Goal: Complete application form

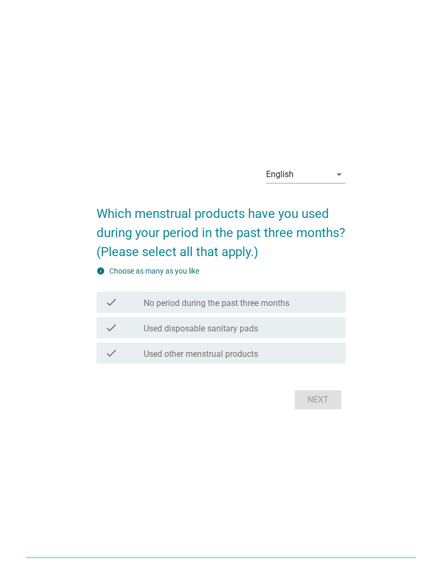
click at [328, 183] on div "English" at bounding box center [298, 174] width 65 height 17
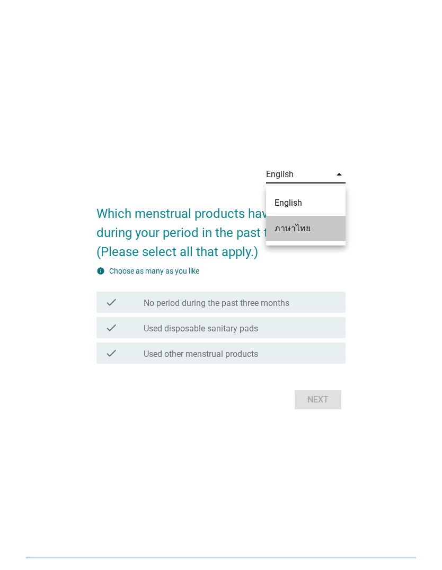
click at [318, 229] on div "ภาษาไทย" at bounding box center [306, 228] width 63 height 13
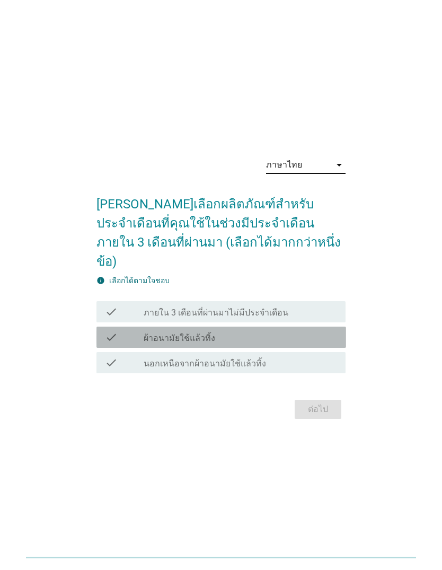
click at [209, 344] on label "ผ้าอนามัยใช้แล้วทิ้ง" at bounding box center [180, 338] width 72 height 11
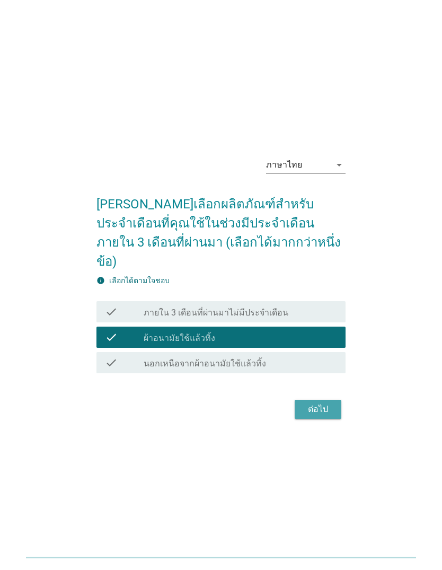
click at [314, 416] on div "ต่อไป" at bounding box center [318, 409] width 30 height 13
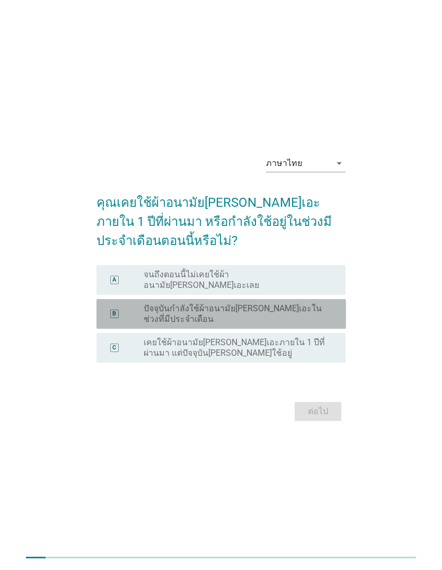
click at [311, 324] on label "ปัจจุบันกำลังใช้ผ้าอนามัย[PERSON_NAME]เอะในช่วงที่มีประจำเดือน" at bounding box center [237, 313] width 186 height 21
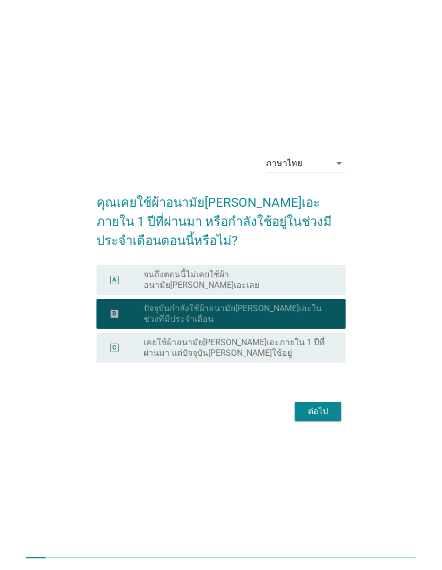
click at [326, 418] on div "ต่อไป" at bounding box center [318, 411] width 30 height 13
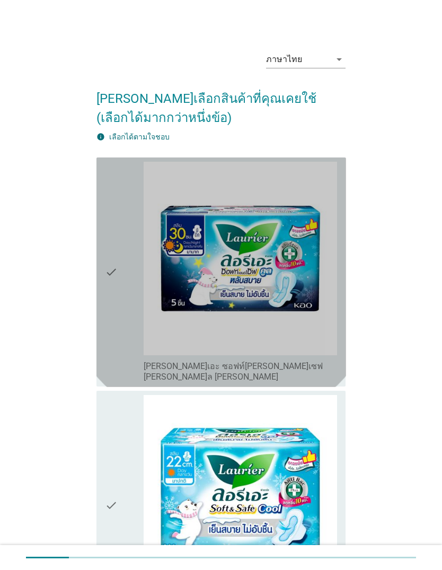
click at [273, 290] on img at bounding box center [241, 259] width 194 height 194
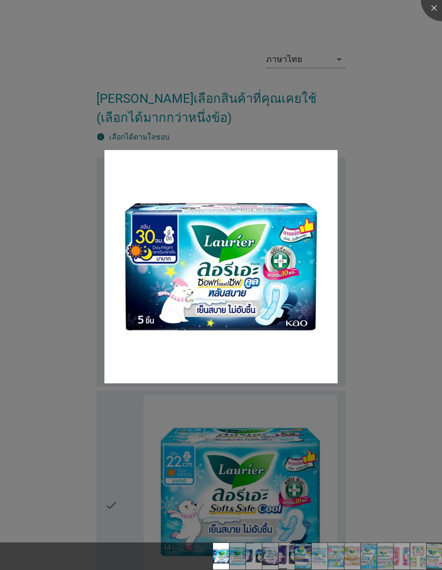
click at [259, 466] on div at bounding box center [221, 285] width 442 height 570
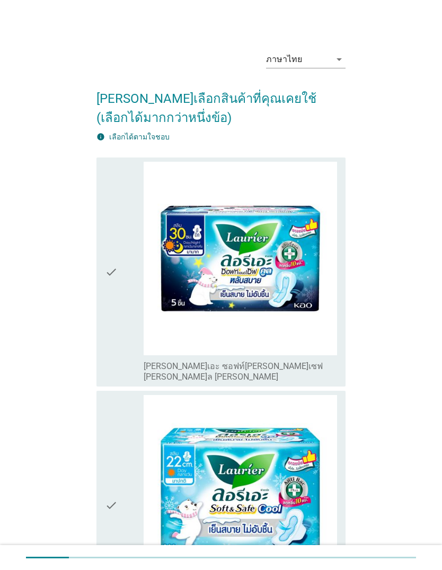
click at [308, 368] on div "check_box_outline_blank [PERSON_NAME]เอะ ซอฟท์[PERSON_NAME]เซฟ [PERSON_NAME]ล […" at bounding box center [241, 370] width 194 height 23
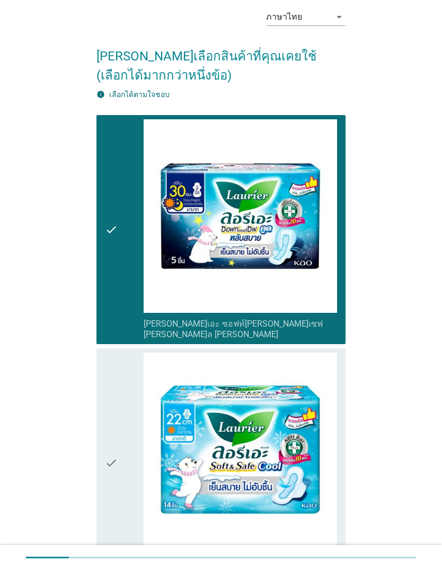
scroll to position [42, 0]
click at [309, 437] on img at bounding box center [241, 450] width 194 height 194
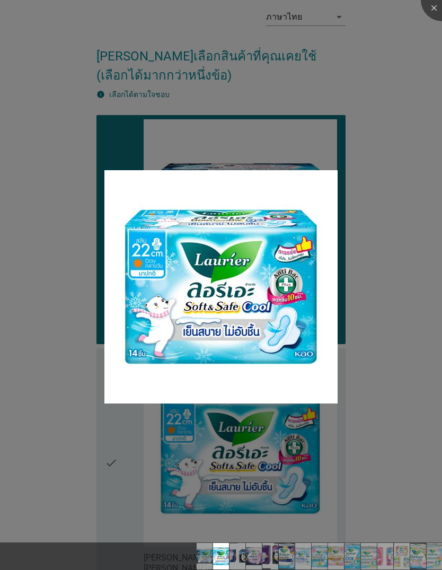
click at [380, 237] on div at bounding box center [221, 285] width 442 height 570
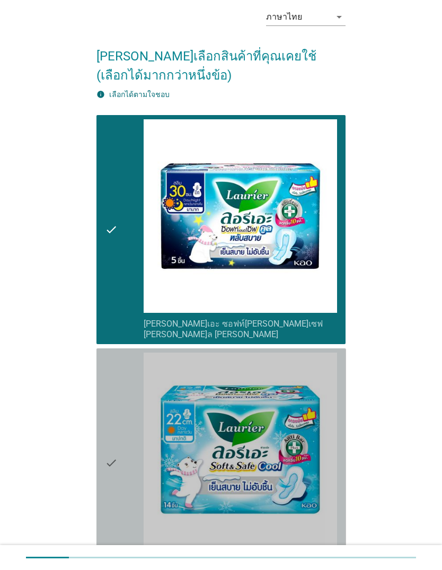
click at [110, 513] on icon "check" at bounding box center [111, 463] width 13 height 221
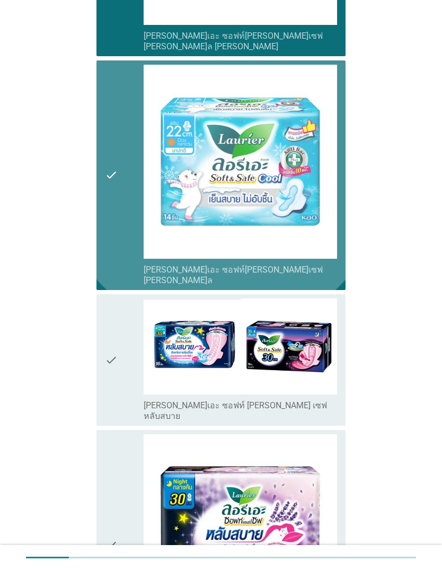
scroll to position [331, 0]
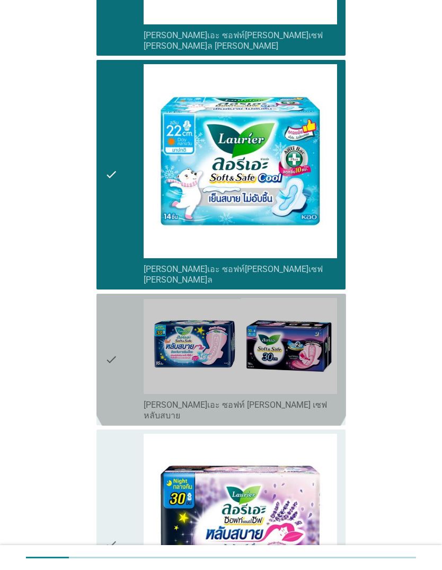
click at [112, 349] on icon "check" at bounding box center [111, 360] width 13 height 124
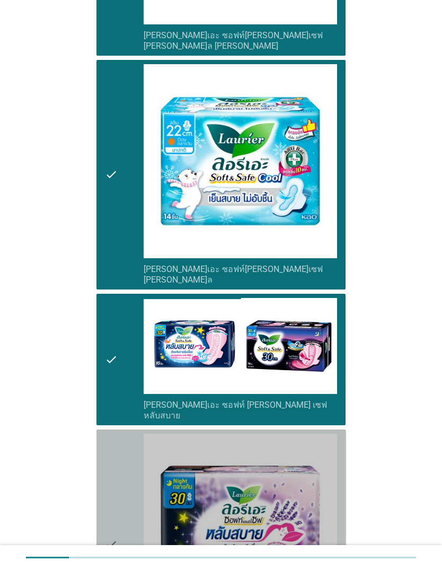
click at [120, 499] on div "check" at bounding box center [124, 544] width 39 height 221
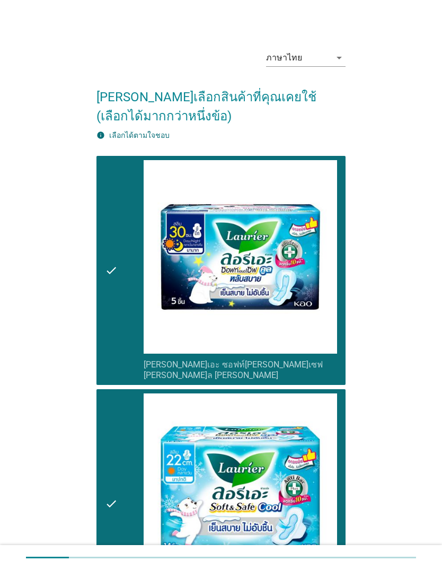
scroll to position [0, 0]
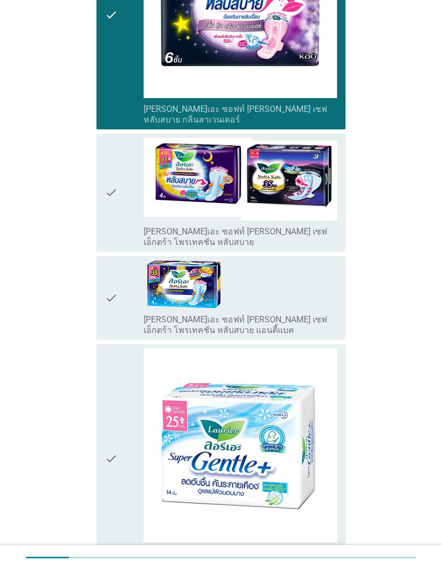
click at [112, 146] on icon "check" at bounding box center [111, 193] width 13 height 110
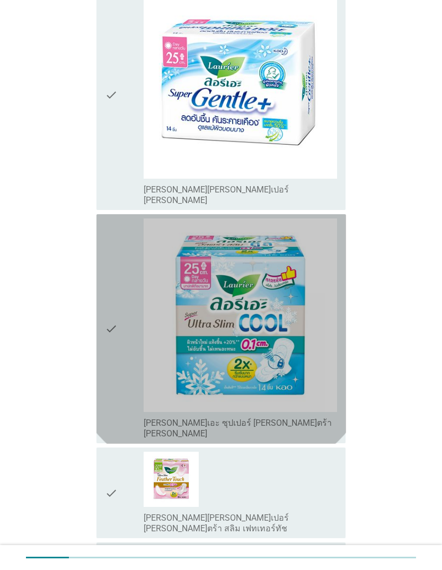
click at [101, 263] on div "check check_box_outline_blank [PERSON_NAME]เอะ ซุปเปอร์ [PERSON_NAME]ตร้า [PERS…" at bounding box center [221, 329] width 250 height 230
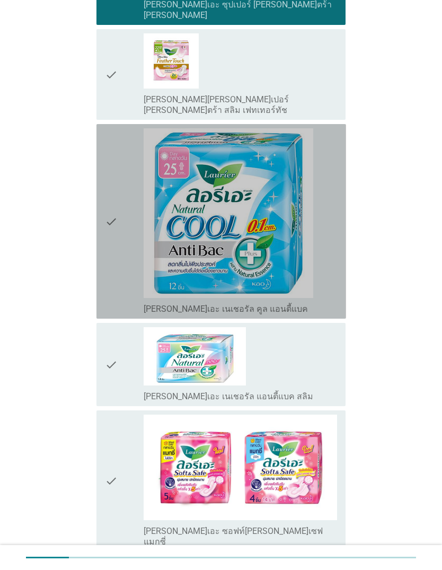
scroll to position [1642, 0]
click at [103, 171] on div "check check_box_outline_blank [PERSON_NAME]เอะ เนเชอรัล คูล แอนตี้แบค" at bounding box center [221, 221] width 250 height 195
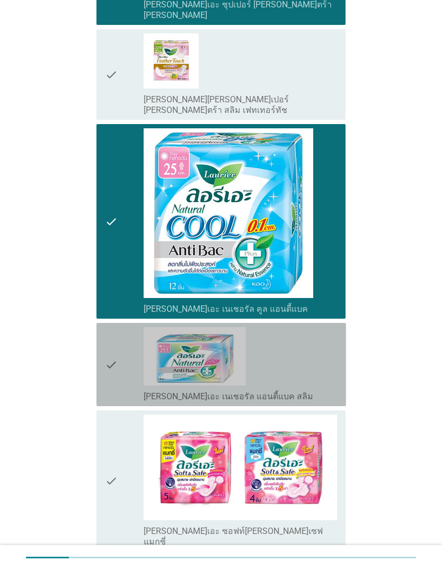
click at [108, 327] on icon "check" at bounding box center [111, 364] width 13 height 75
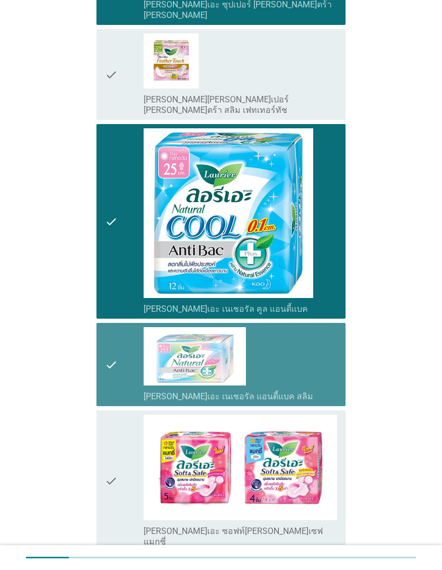
click at [108, 415] on icon "check" at bounding box center [111, 481] width 13 height 133
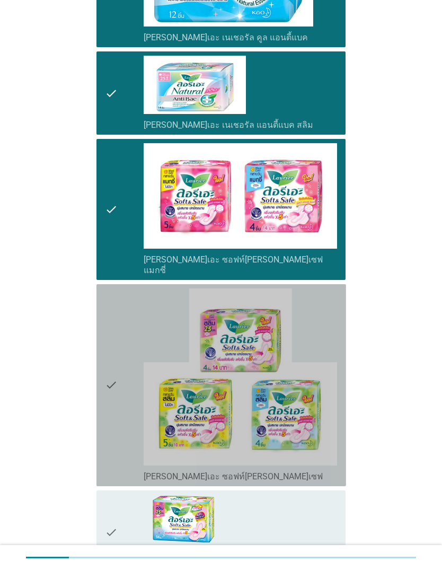
click at [115, 315] on icon "check" at bounding box center [111, 384] width 13 height 193
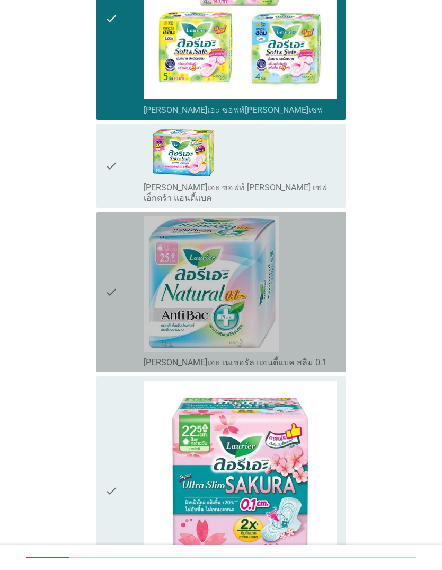
click at [103, 212] on div "check check_box_outline_blank [PERSON_NAME]เอะ เนเชอรัล แอนตี้แบค สลิม 0.1" at bounding box center [221, 292] width 250 height 160
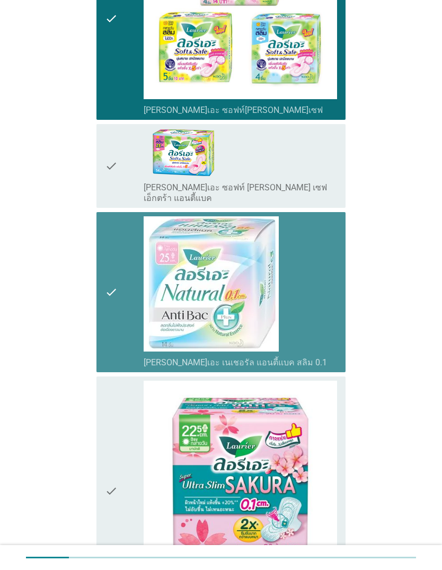
click at [110, 381] on icon "check" at bounding box center [111, 491] width 13 height 221
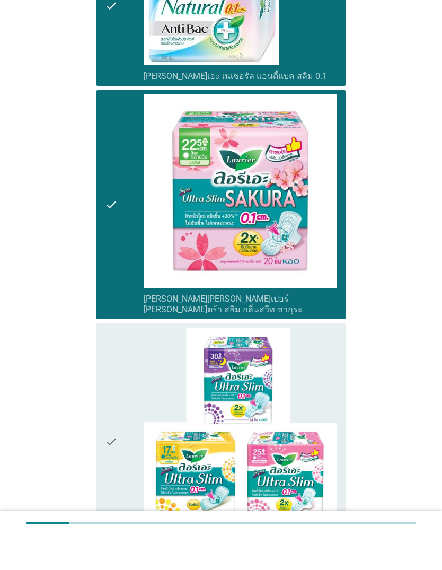
scroll to position [2572, 0]
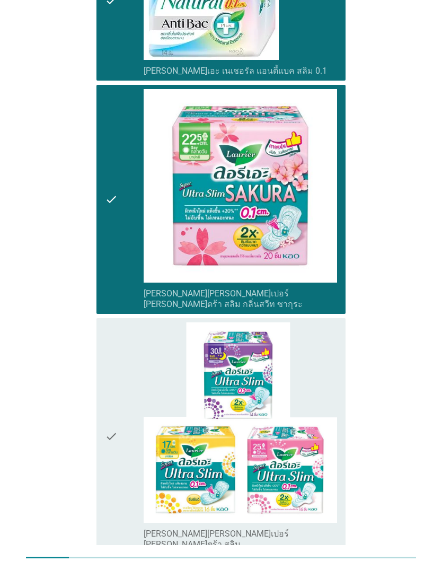
click at [109, 322] on icon "check" at bounding box center [111, 435] width 13 height 227
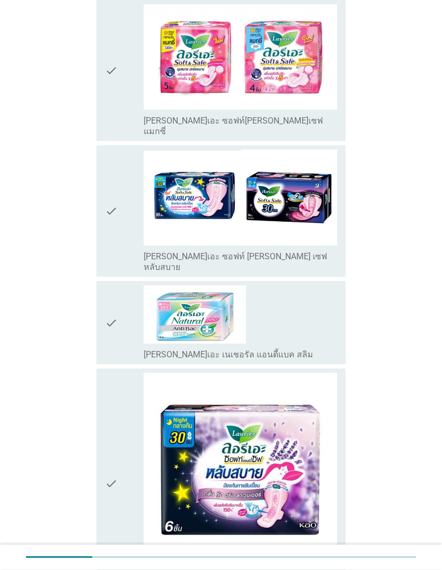
scroll to position [814, 0]
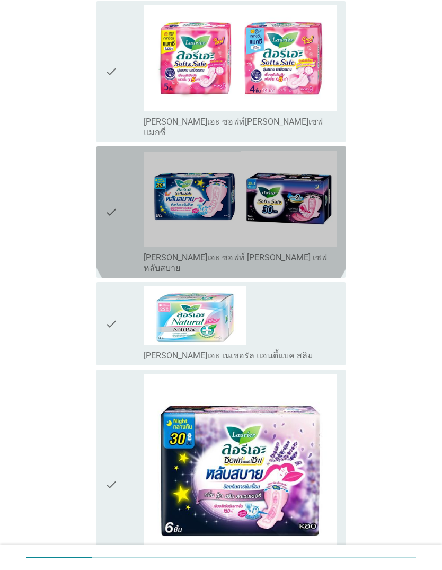
click at [105, 183] on icon "check" at bounding box center [111, 213] width 13 height 124
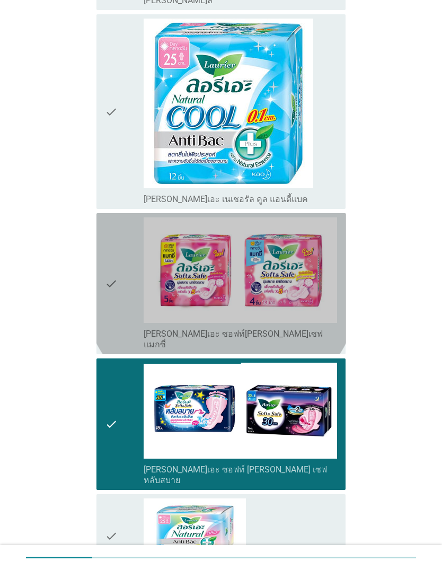
click at [110, 255] on icon "check" at bounding box center [111, 283] width 13 height 133
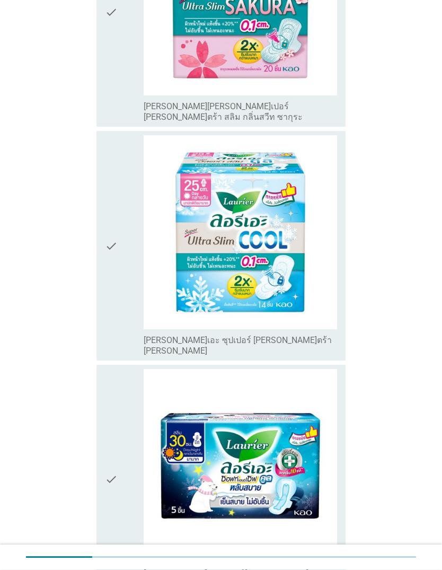
scroll to position [1761, 0]
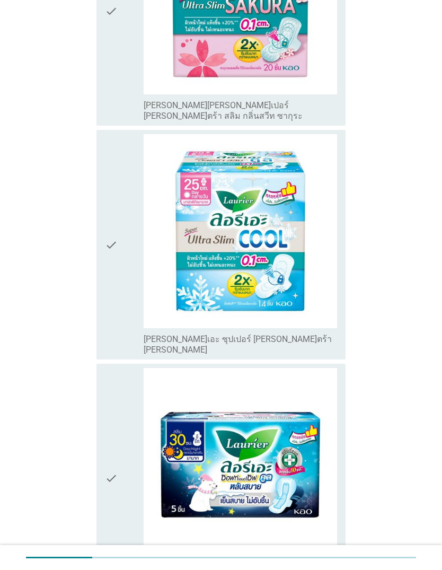
click at [106, 205] on icon "check" at bounding box center [111, 244] width 13 height 221
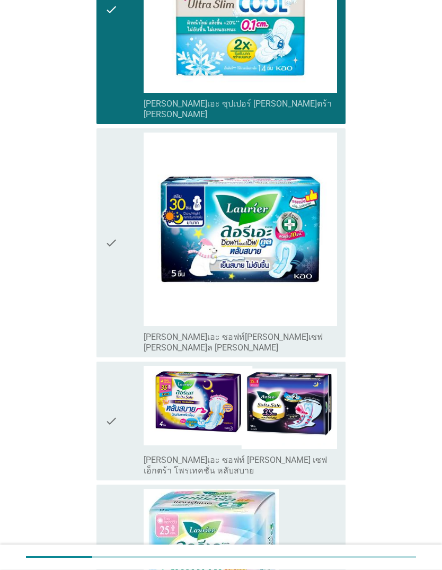
scroll to position [2049, 0]
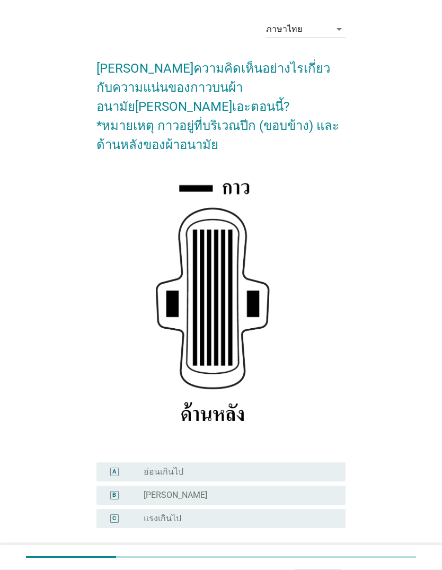
scroll to position [30, 0]
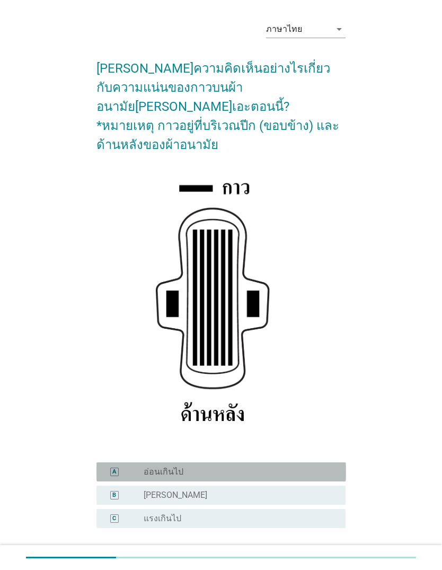
click at [269, 472] on div "radio_button_unchecked อ่อนเกินไป" at bounding box center [237, 472] width 186 height 11
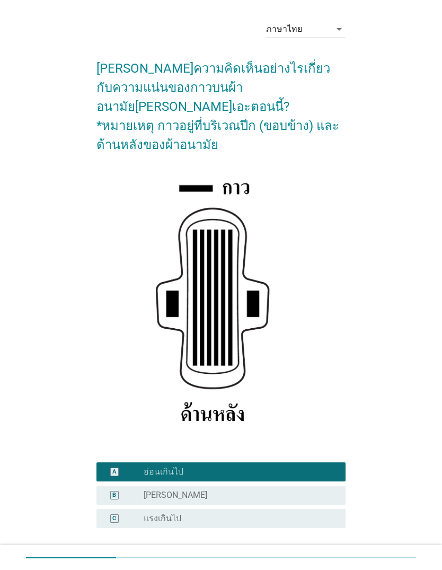
scroll to position [78, 0]
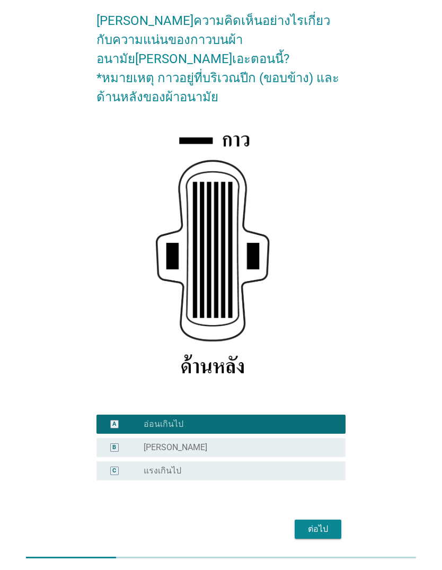
click at [336, 538] on button "ต่อไป" at bounding box center [318, 529] width 47 height 19
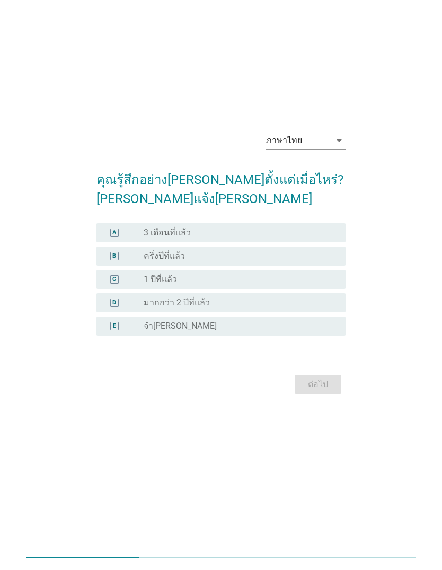
scroll to position [0, 0]
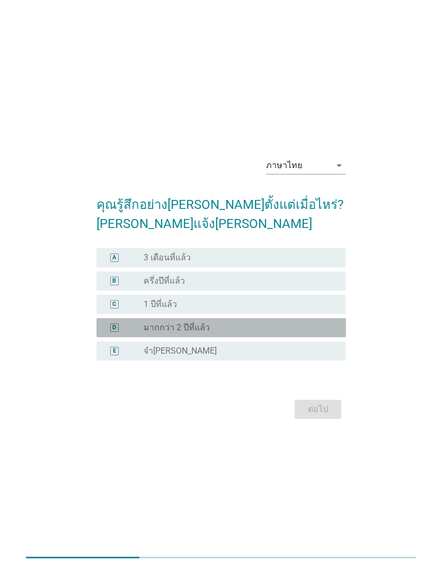
click at [274, 333] on div "radio_button_unchecked มากกว่า 2 ปีที่แล้ว" at bounding box center [237, 327] width 186 height 11
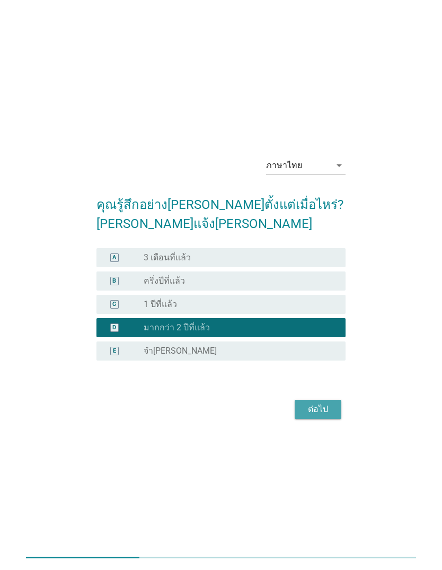
click at [317, 416] on div "ต่อไป" at bounding box center [318, 409] width 30 height 13
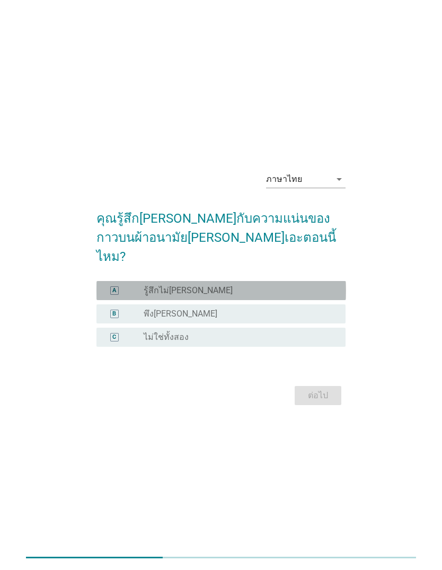
click at [315, 296] on div "radio_button_unchecked รู้สึกไม่[PERSON_NAME]" at bounding box center [237, 290] width 186 height 11
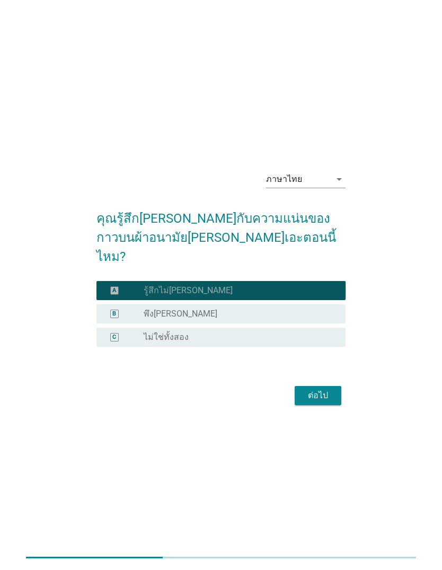
click at [318, 402] on div "ต่อไป" at bounding box center [318, 395] width 30 height 13
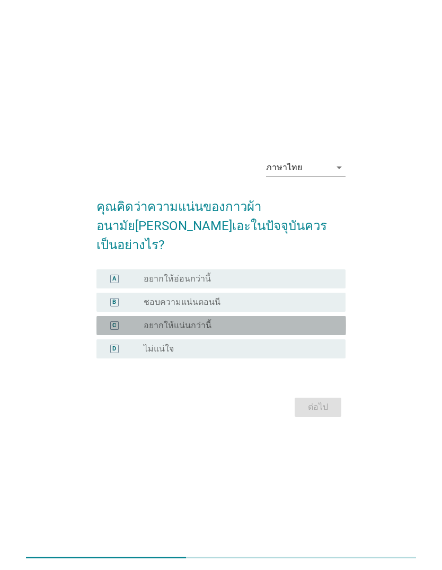
click at [294, 331] on div "radio_button_unchecked อยากให้แน่นกว่านี้" at bounding box center [237, 325] width 186 height 11
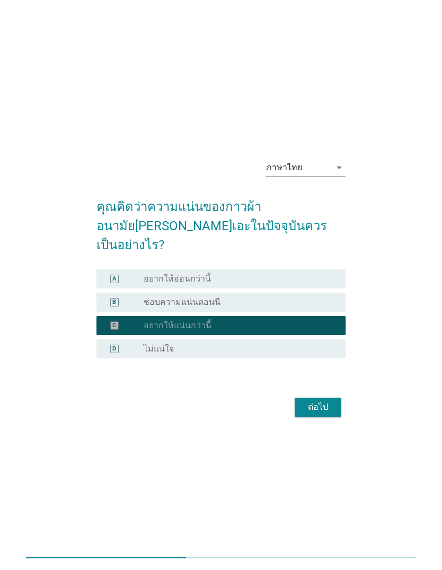
click at [322, 413] on div "ต่อไป" at bounding box center [318, 407] width 30 height 13
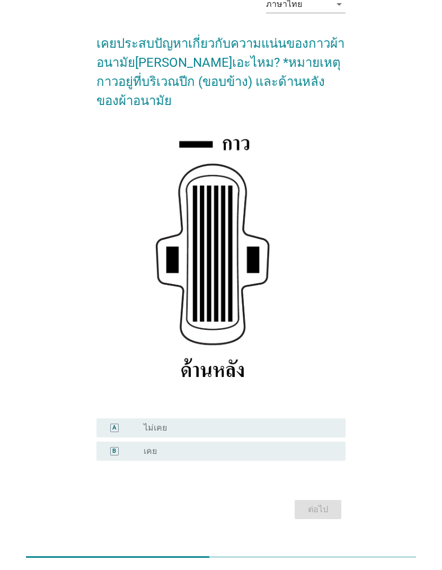
scroll to position [51, 0]
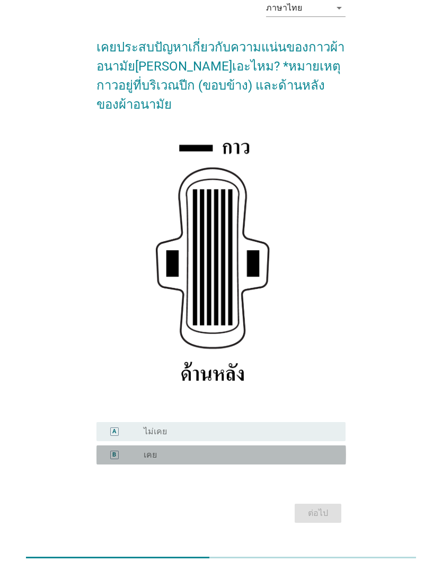
click at [274, 453] on div "radio_button_unchecked เคย" at bounding box center [237, 455] width 186 height 11
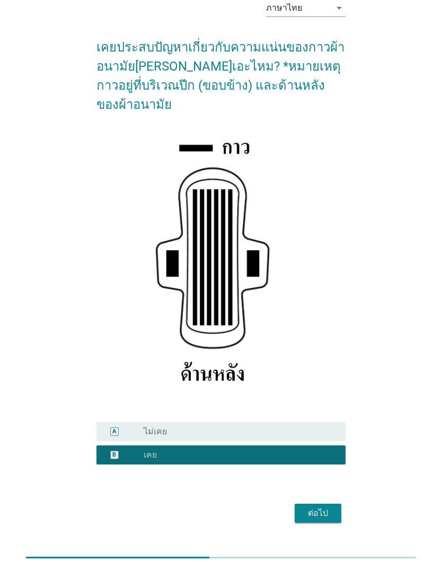
click at [321, 516] on div "ต่อไป" at bounding box center [318, 513] width 30 height 13
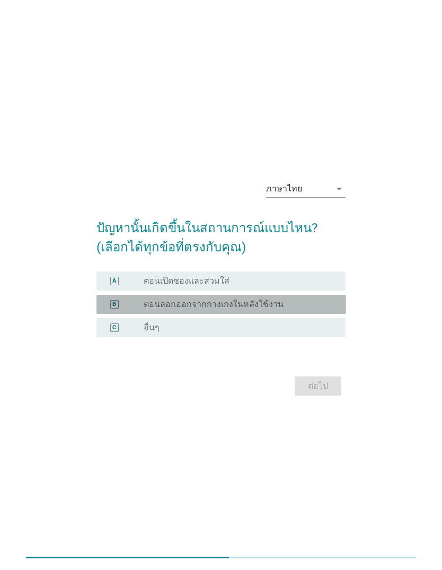
click at [297, 310] on div "radio_button_unchecked ตอนลอกออกจากกางเกงในหลังใช้งาน" at bounding box center [237, 304] width 186 height 11
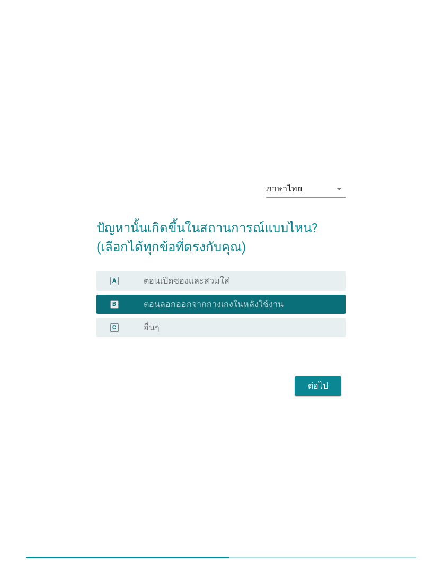
click at [322, 395] on button "ต่อไป" at bounding box center [318, 385] width 47 height 19
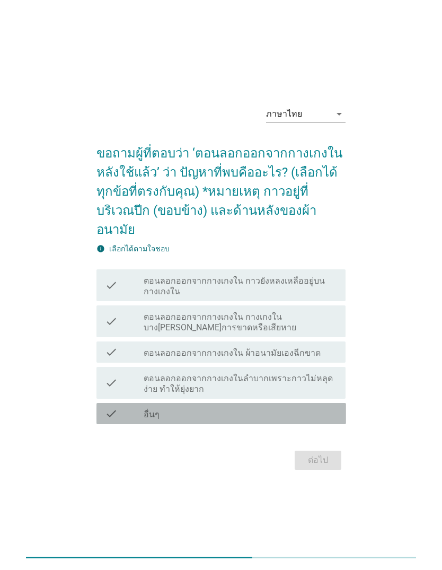
click at [282, 420] on div "check_box_outline_blank อื่นๆ" at bounding box center [241, 413] width 194 height 13
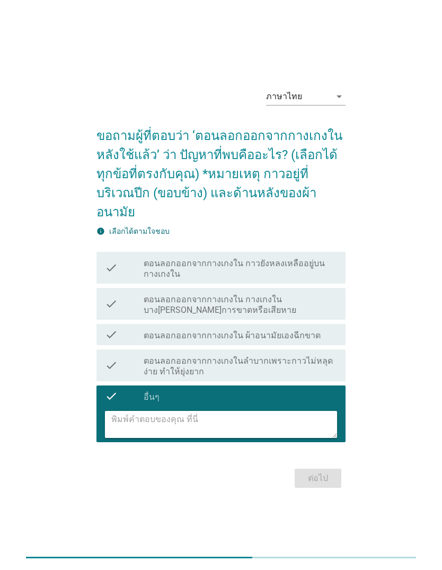
click at [320, 464] on form "ขอถามผู้ที่ตอบว่า ‘ตอนลอกออกจากกางเกงในหลังใช้แล้ว’ ว่า ปัญหาที่พบคืออะไร? (เลื…" at bounding box center [221, 303] width 250 height 375
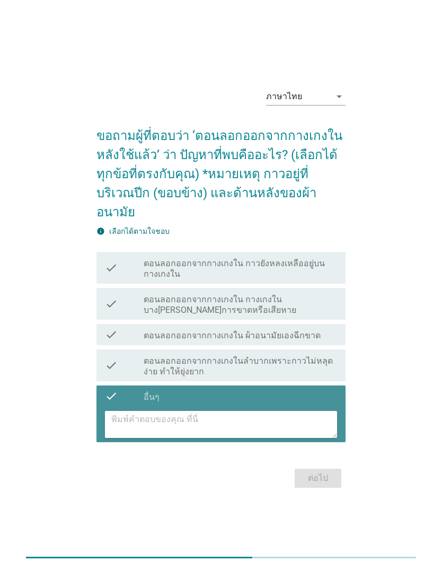
click at [287, 430] on textarea at bounding box center [224, 424] width 226 height 27
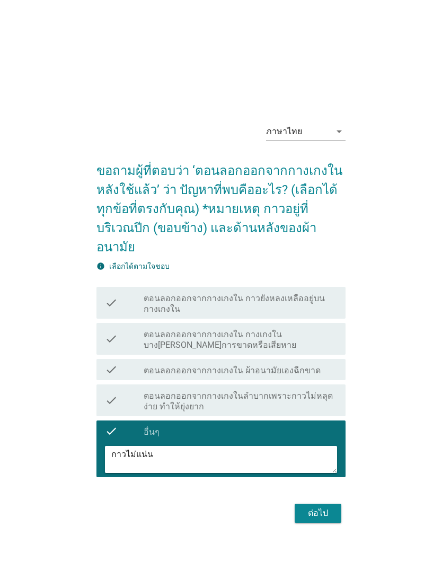
scroll to position [65, 0]
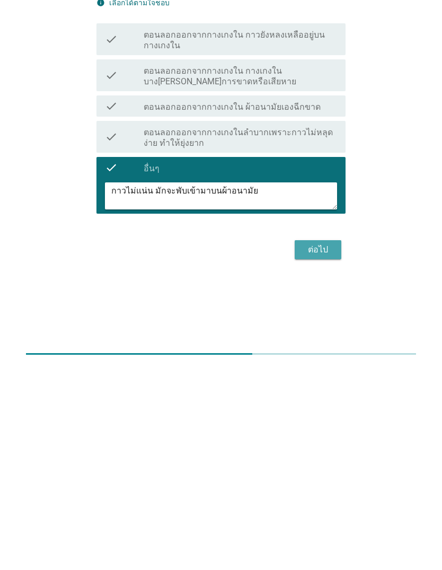
type textarea "กาวไม่แน่น มักจะพับเข้ามาบนผ้าอนามัย"
click at [333, 444] on button "ต่อไป" at bounding box center [318, 453] width 47 height 19
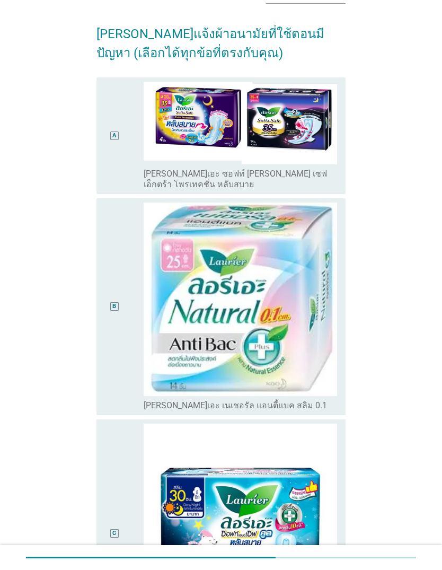
scroll to position [0, 0]
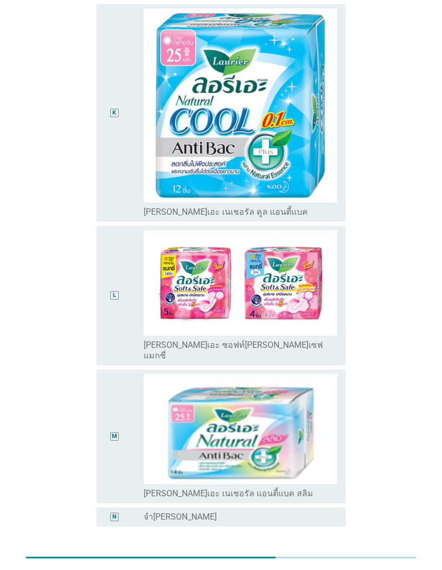
click at [283, 230] on img at bounding box center [241, 282] width 194 height 105
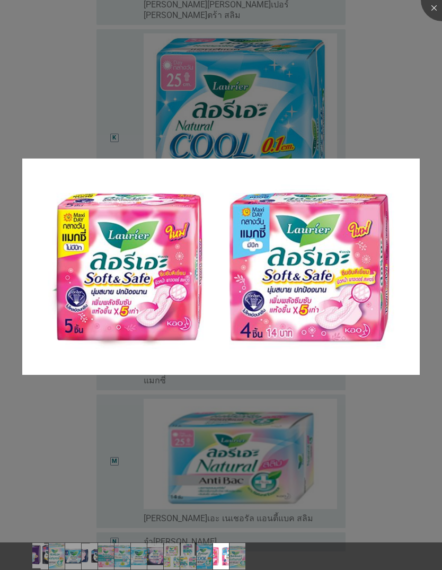
click at [391, 413] on div at bounding box center [221, 285] width 442 height 570
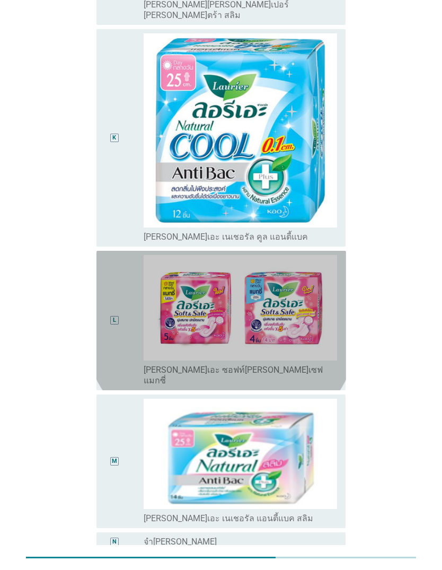
click at [108, 255] on div "L" at bounding box center [115, 320] width 20 height 131
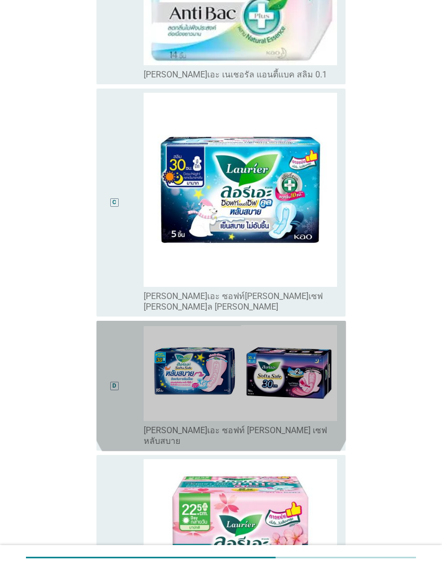
click at [120, 371] on div "D" at bounding box center [115, 386] width 20 height 122
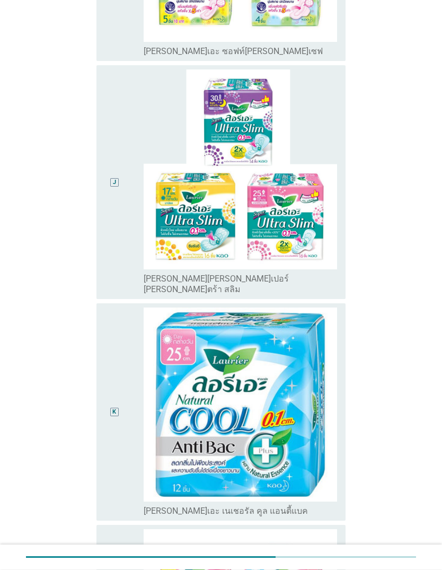
scroll to position [2177, 0]
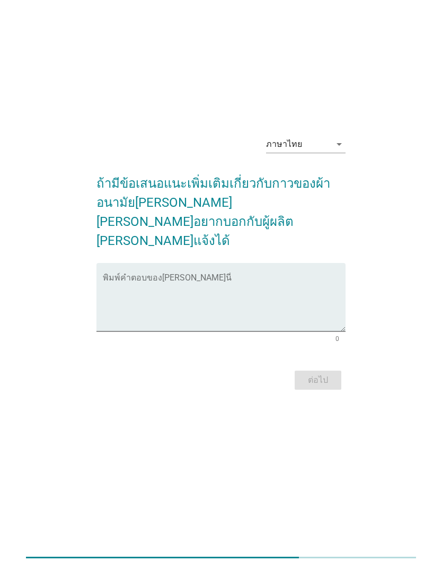
scroll to position [0, 0]
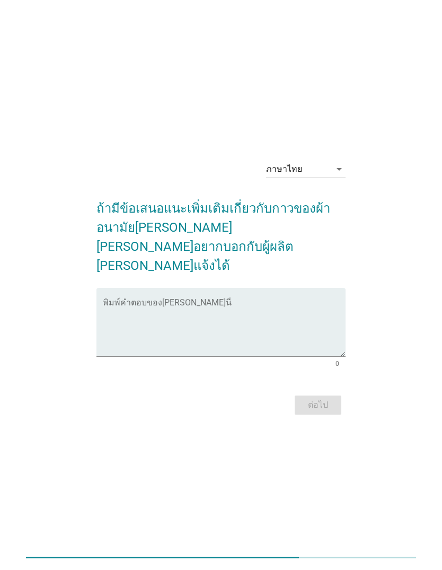
click at [310, 319] on textarea "พิมพ์คำตอบของคุณ ที่นี่" at bounding box center [224, 329] width 243 height 56
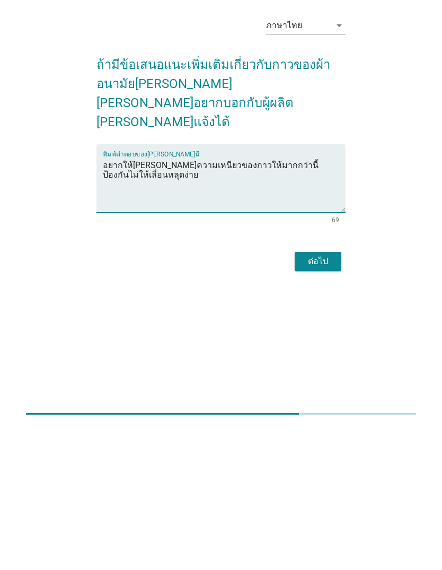
type textarea "อยากให้[PERSON_NAME]ความเหนียวของกาวให้มากกว่านี้ ป้องกันไม่ให้เลื่อนหลุดง่าย"
click at [315, 399] on div "ต่อไป" at bounding box center [318, 405] width 30 height 13
